Goal: Find specific page/section

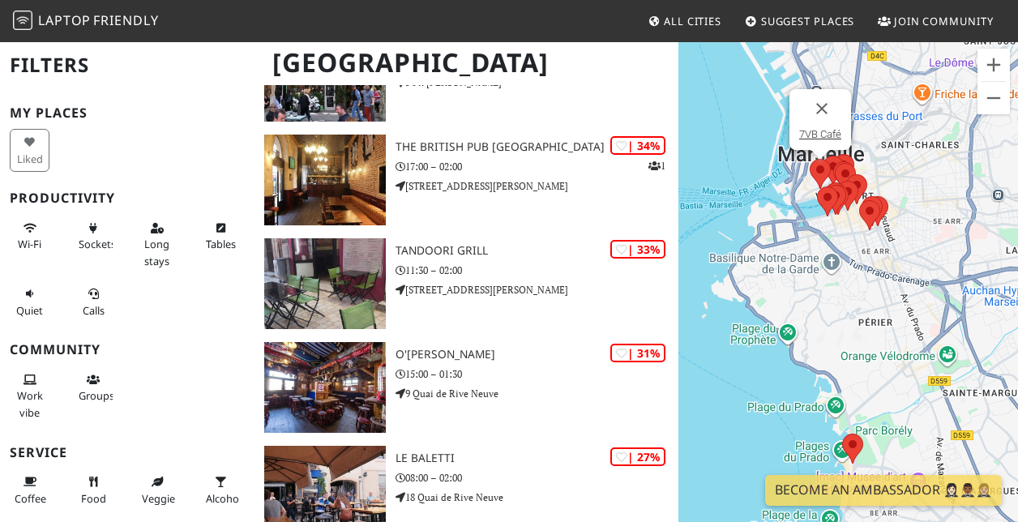
scroll to position [1002, 0]
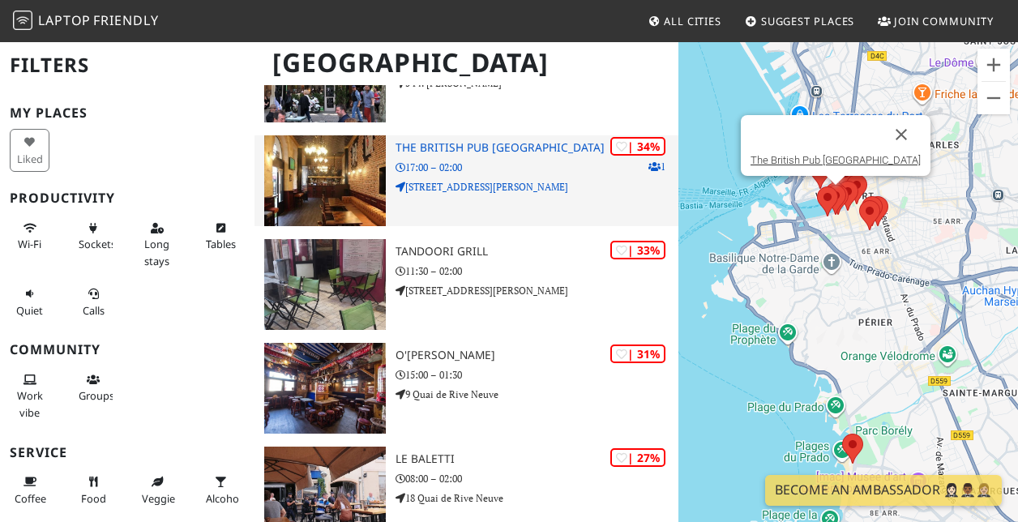
click at [444, 155] on div "| 34% 1 The British Pub Marseille 17:00 – 02:00 [STREET_ADDRESS]" at bounding box center [537, 180] width 283 height 91
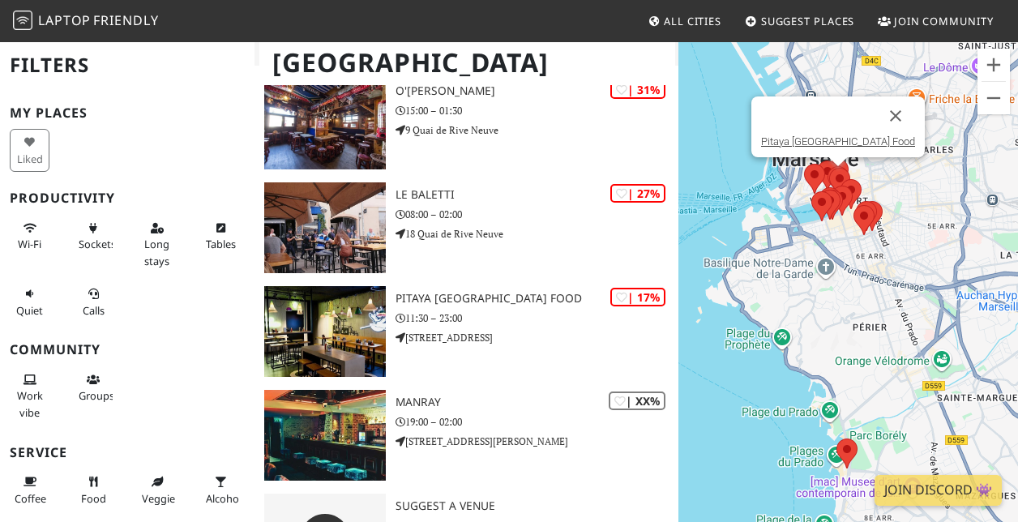
scroll to position [1342, 0]
